Goal: Transaction & Acquisition: Book appointment/travel/reservation

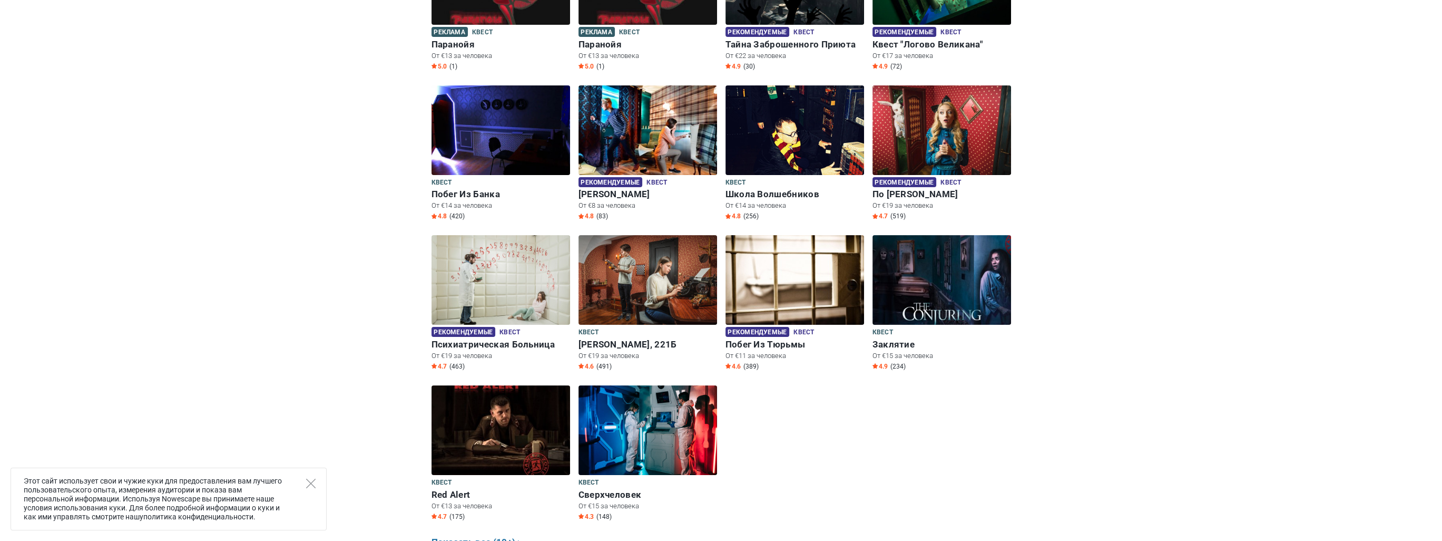
scroll to position [316, 0]
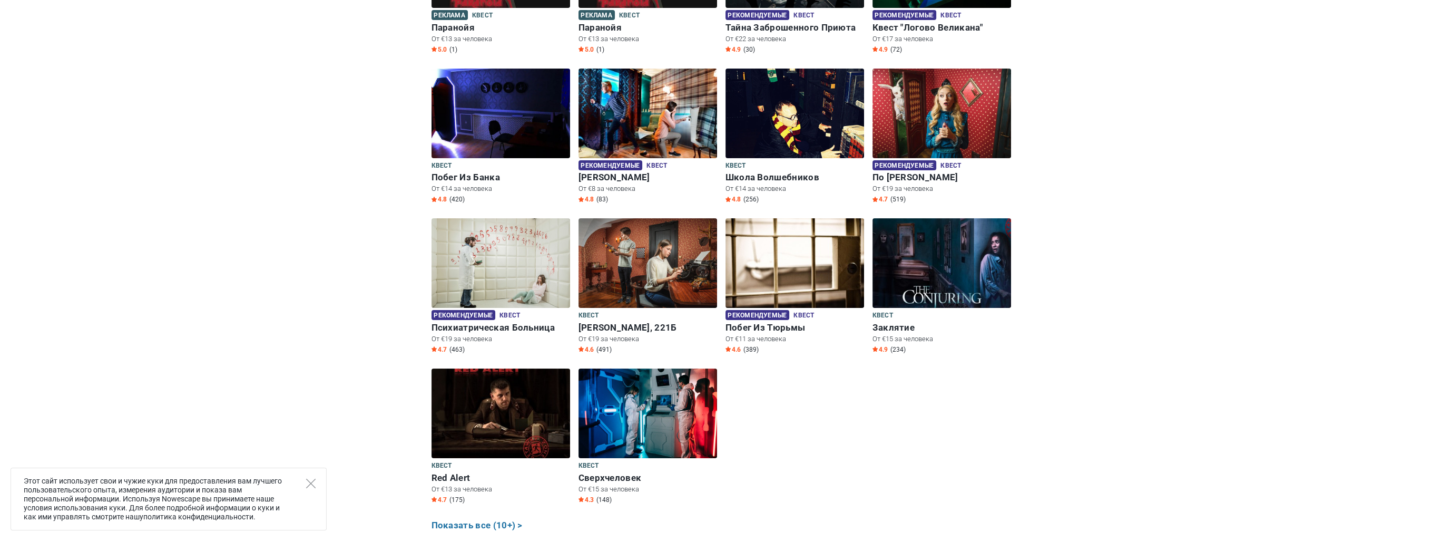
click at [305, 484] on div "Этот сайт использует свои и чужие куки для предоставления вам лучшего пользоват…" at bounding box center [169, 498] width 316 height 63
click at [319, 484] on div "Этот сайт использует свои и чужие куки для предоставления вам лучшего пользоват…" at bounding box center [169, 498] width 316 height 63
click at [316, 483] on div "Этот сайт использует свои и чужие куки для предоставления вам лучшего пользоват…" at bounding box center [169, 498] width 316 height 63
click at [313, 483] on icon "Close" at bounding box center [310, 482] width 9 height 9
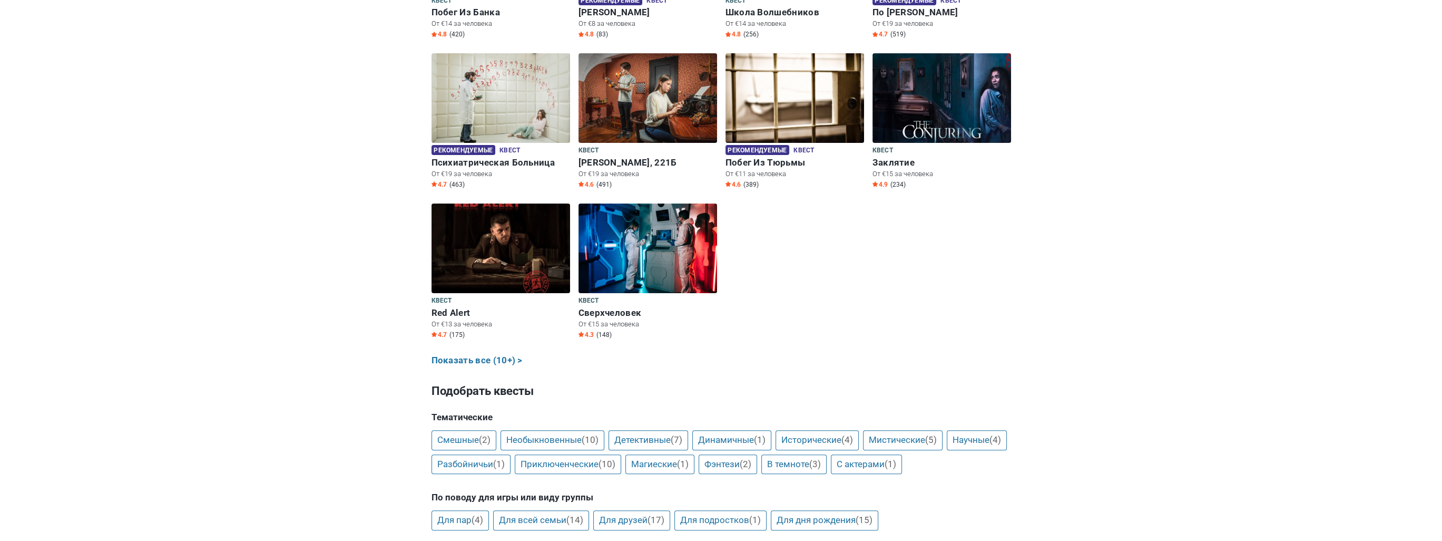
scroll to position [369, 0]
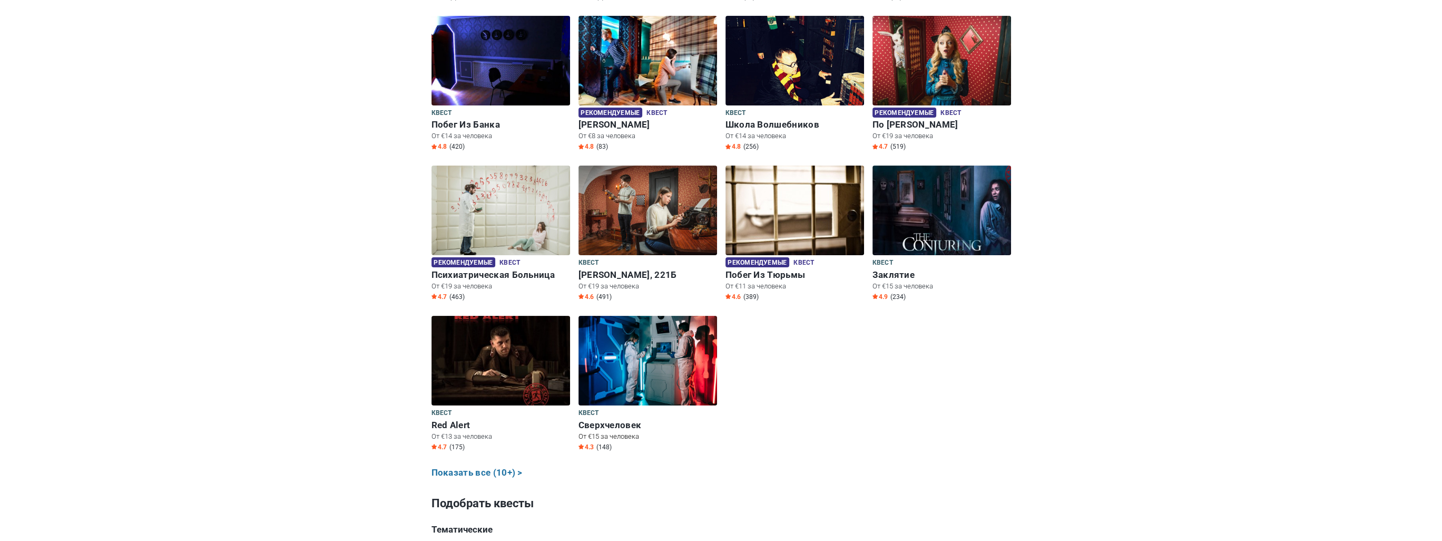
click at [648, 379] on img at bounding box center [648, 361] width 139 height 90
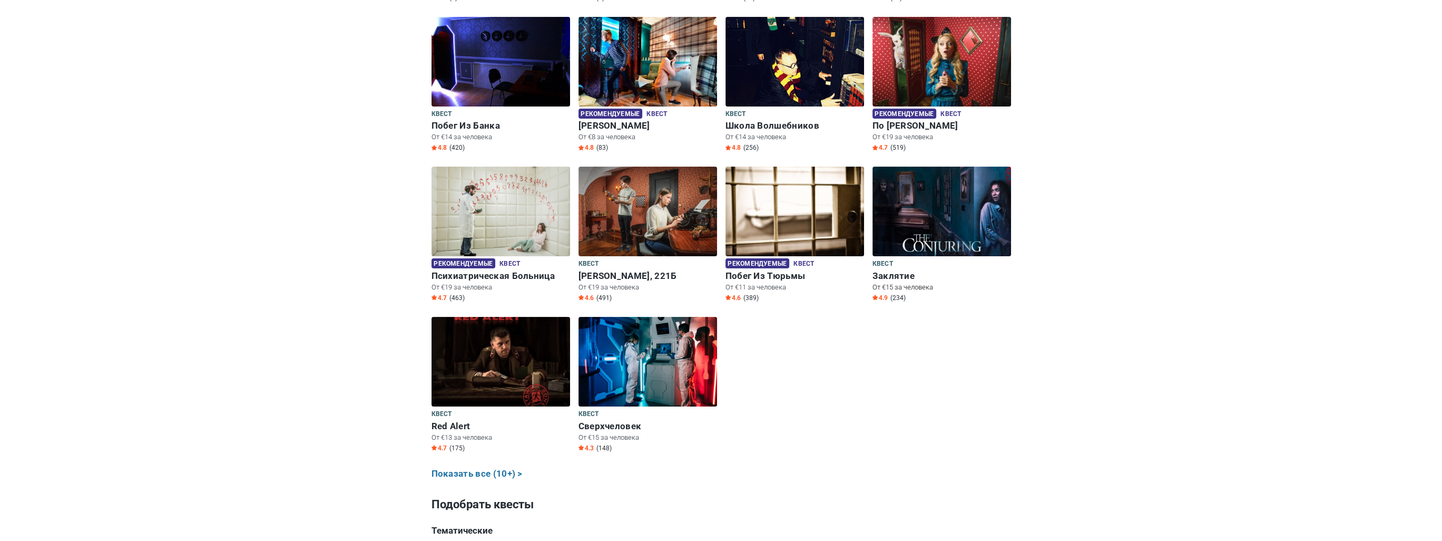
click at [938, 217] on img at bounding box center [942, 211] width 139 height 90
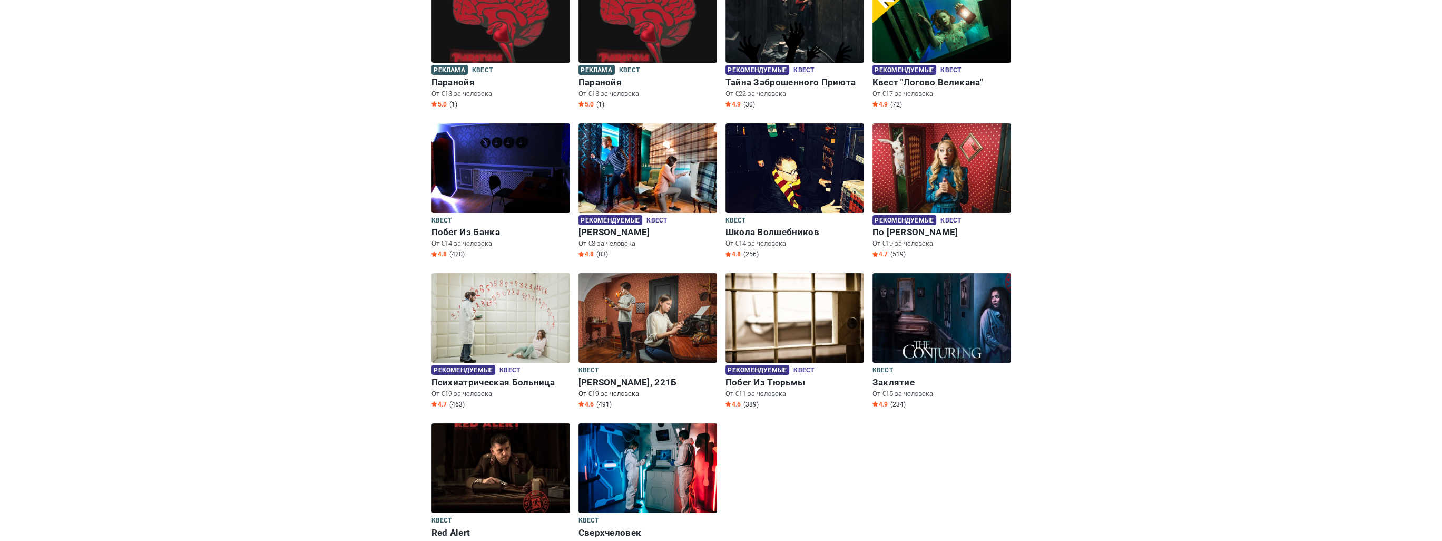
scroll to position [156, 0]
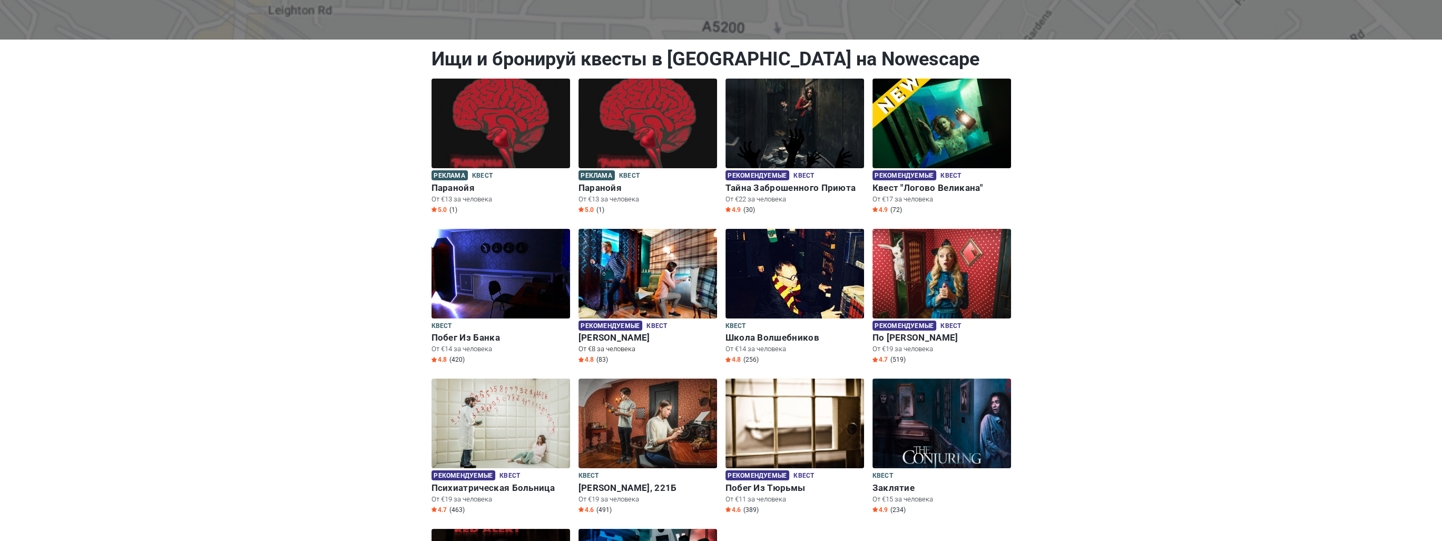
click at [646, 276] on img at bounding box center [648, 274] width 139 height 90
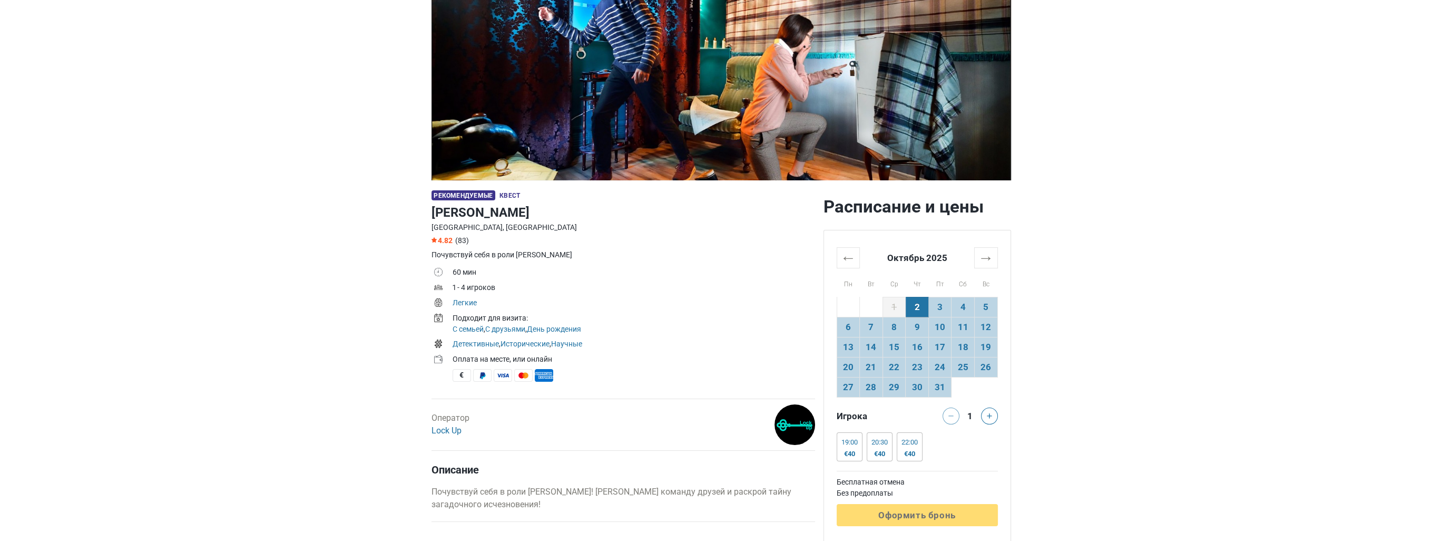
scroll to position [53, 0]
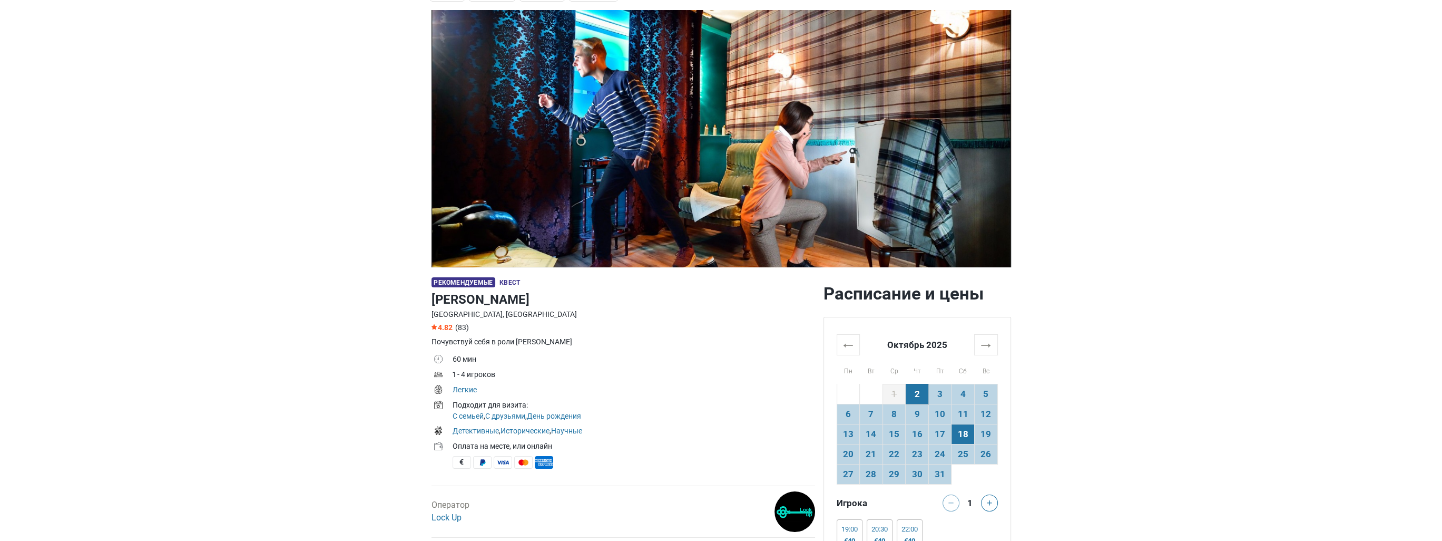
click at [958, 440] on td "18" at bounding box center [963, 434] width 23 height 20
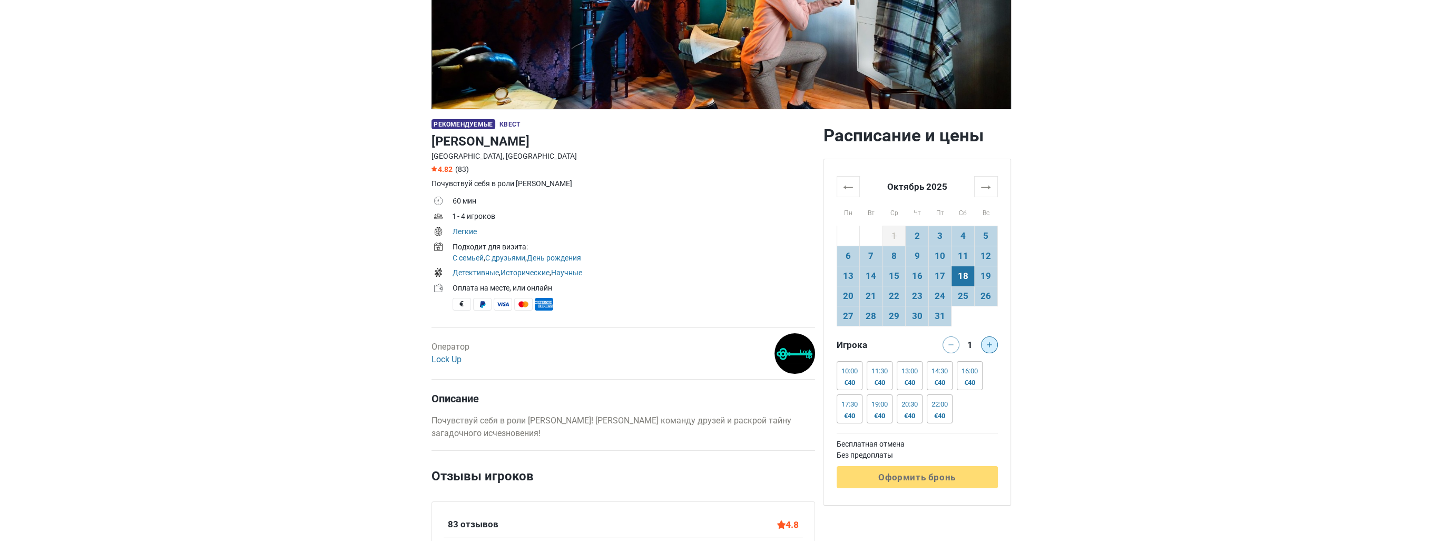
click at [986, 341] on button at bounding box center [989, 344] width 17 height 17
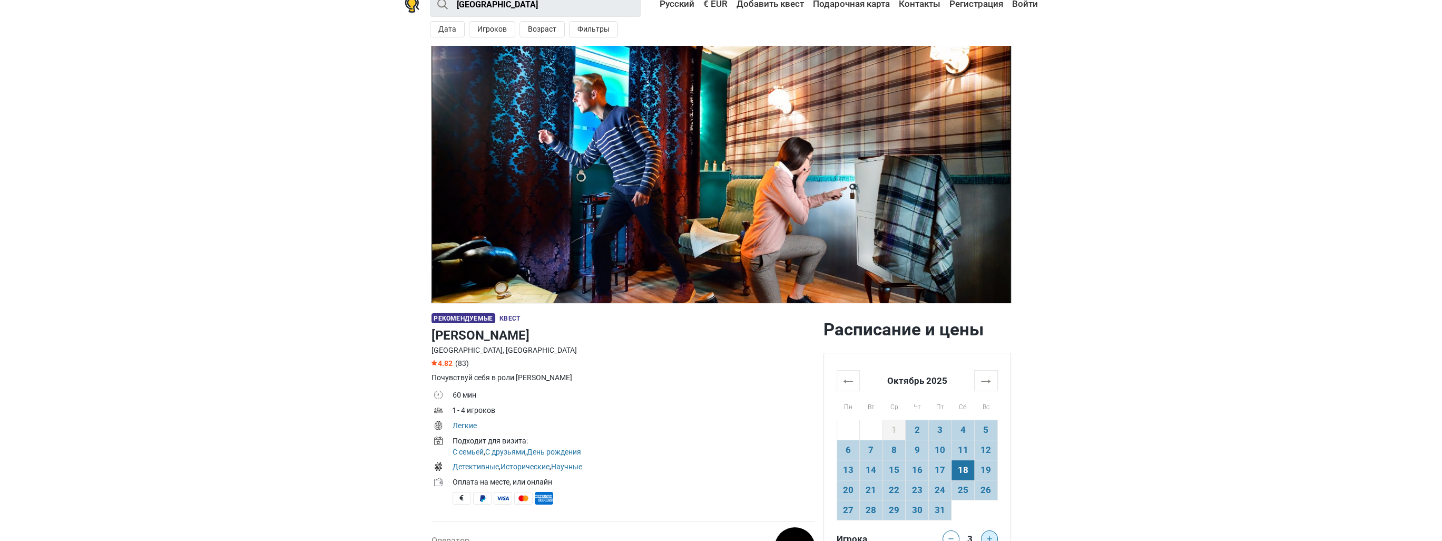
scroll to position [0, 0]
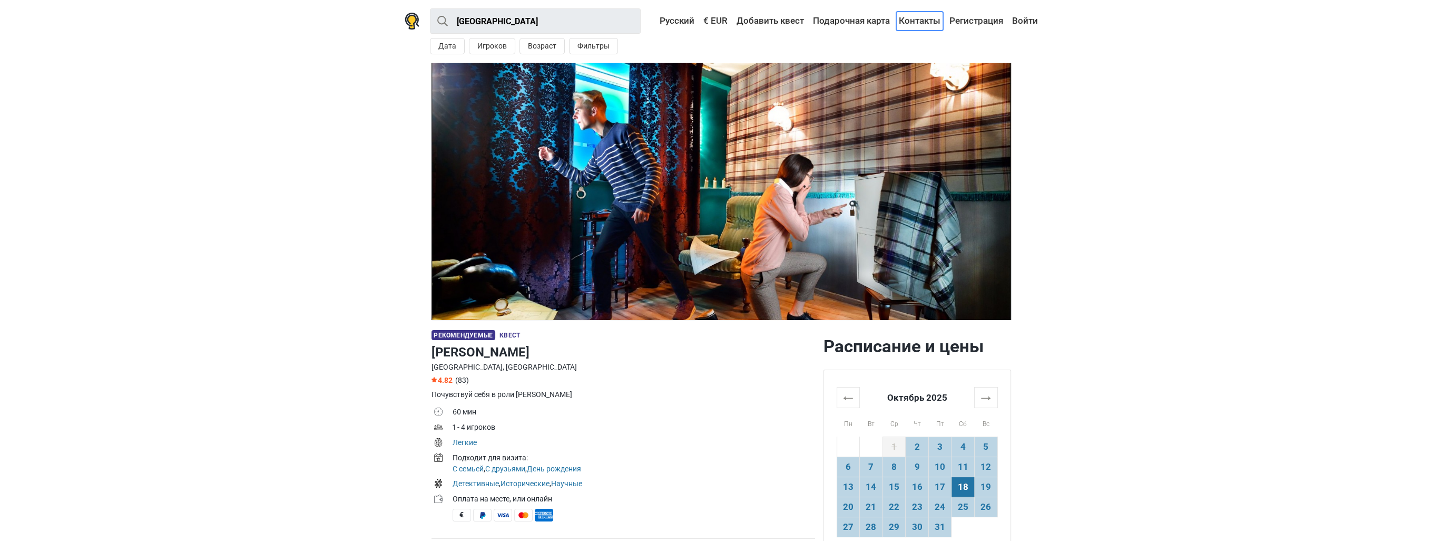
click at [934, 19] on link "Контакты" at bounding box center [919, 21] width 47 height 19
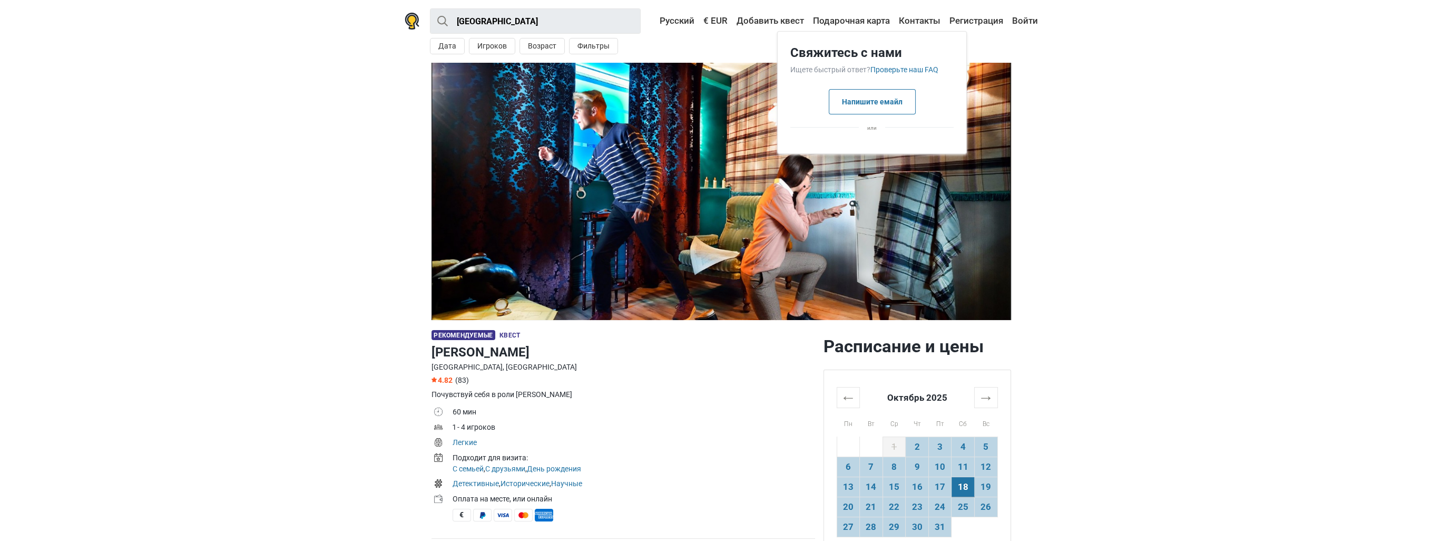
drag, startPoint x: 1073, startPoint y: 46, endPoint x: 1057, endPoint y: 67, distance: 26.8
click at [1072, 47] on header "Tallinn Все Квест На открытом воздухе Экшн игра Детская игровая комната Поблизо…" at bounding box center [721, 31] width 1442 height 63
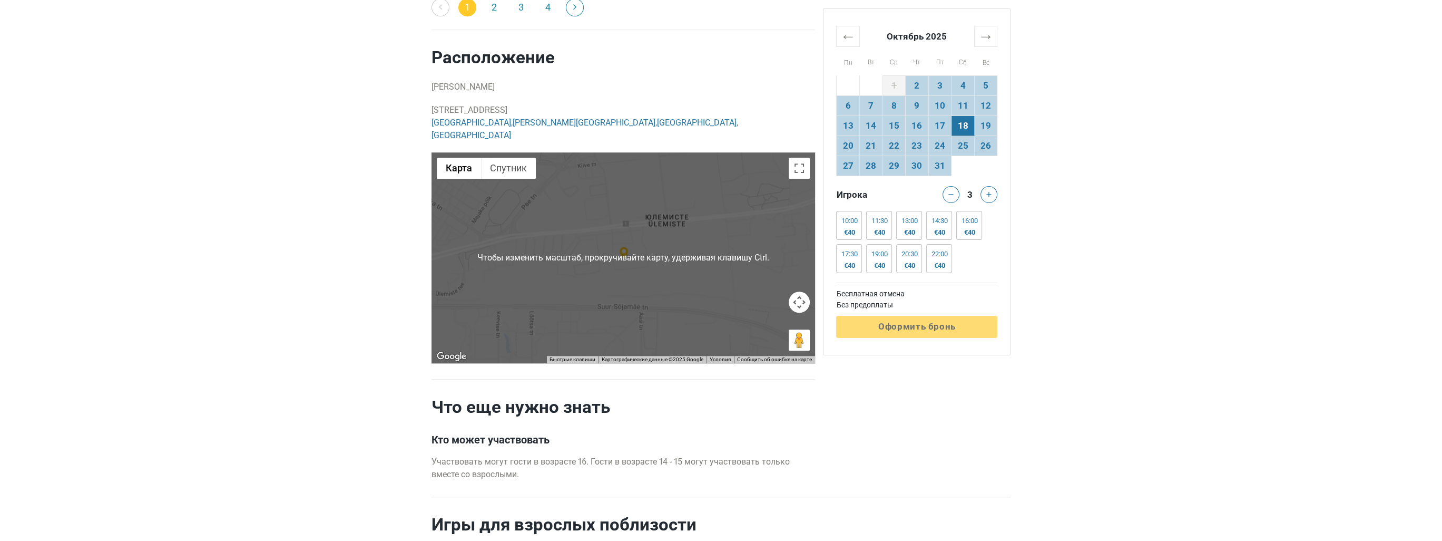
scroll to position [1992, 0]
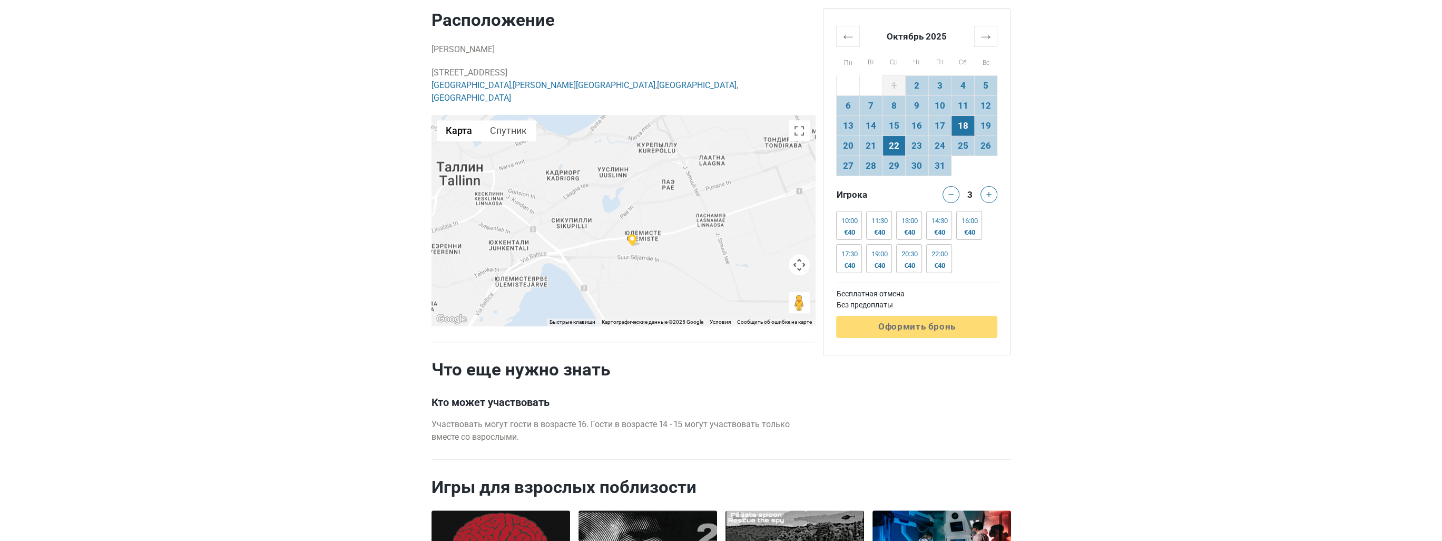
click at [887, 148] on td "22" at bounding box center [894, 145] width 23 height 20
click at [918, 144] on td "23" at bounding box center [917, 145] width 23 height 20
click at [938, 140] on td "24" at bounding box center [939, 145] width 23 height 20
